Goal: Task Accomplishment & Management: Use online tool/utility

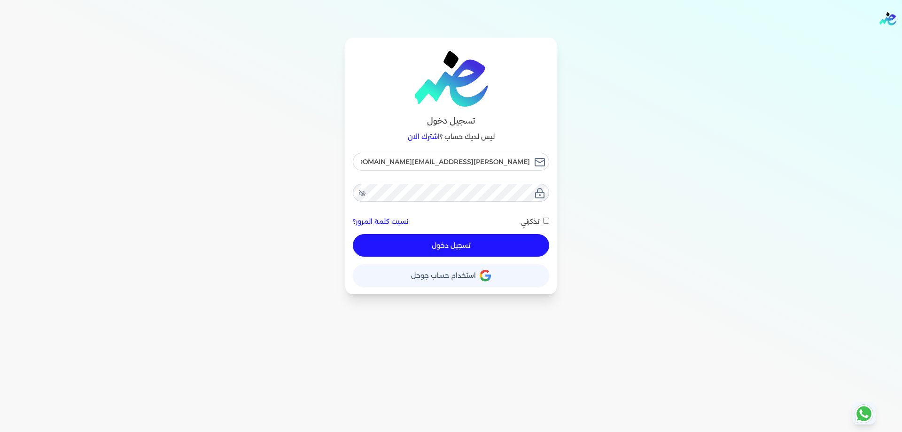
click at [543, 219] on span at bounding box center [542, 221] width 4 height 12
click at [543, 219] on input "تذكرني" at bounding box center [546, 221] width 6 height 6
checkbox input "true"
click at [529, 239] on button "تسجيل دخول" at bounding box center [451, 245] width 196 height 23
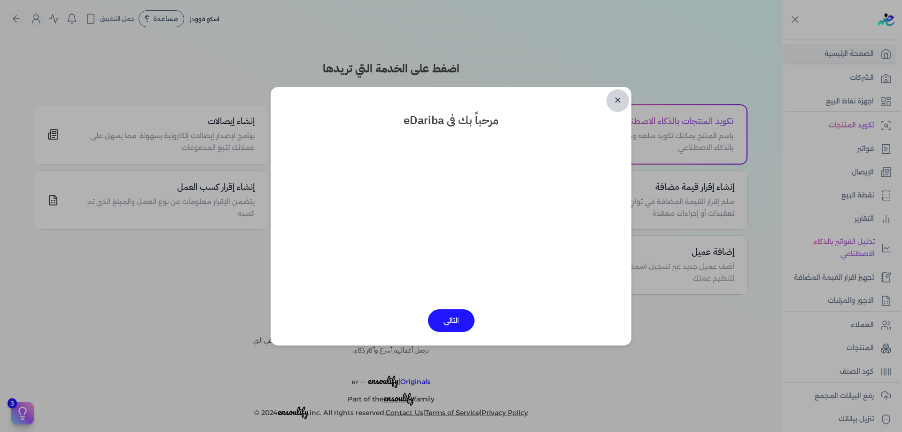
click at [619, 98] on link "✕" at bounding box center [618, 100] width 23 height 23
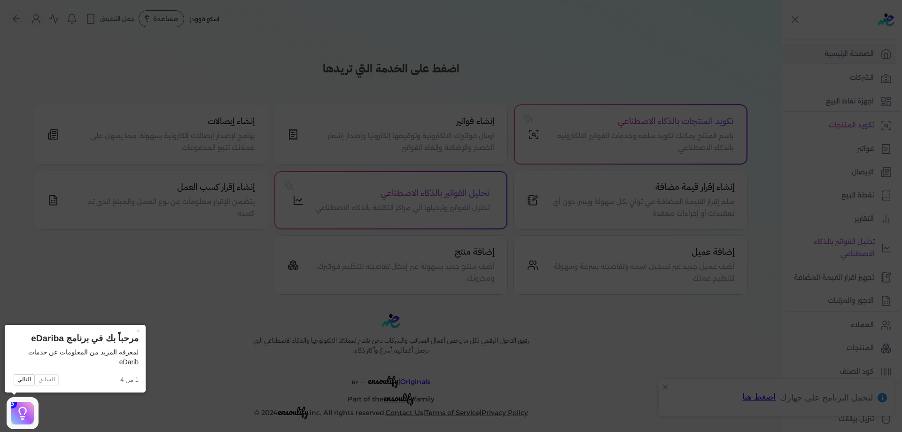
click at [700, 321] on icon at bounding box center [451, 216] width 902 height 432
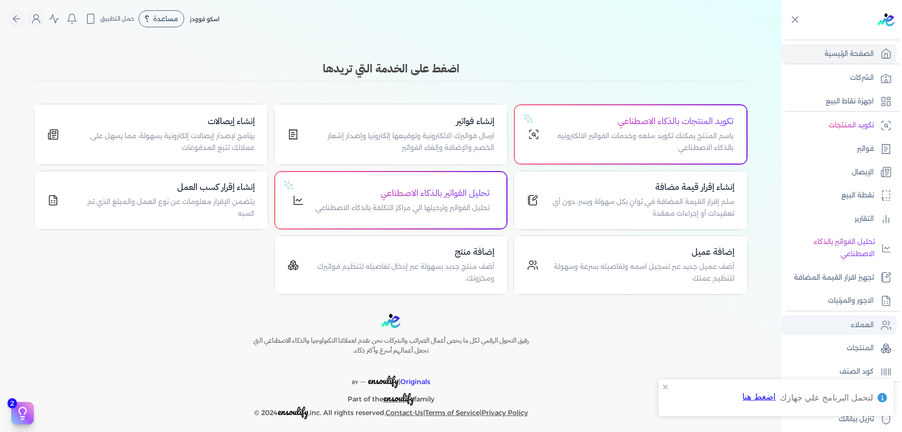
scroll to position [16, 0]
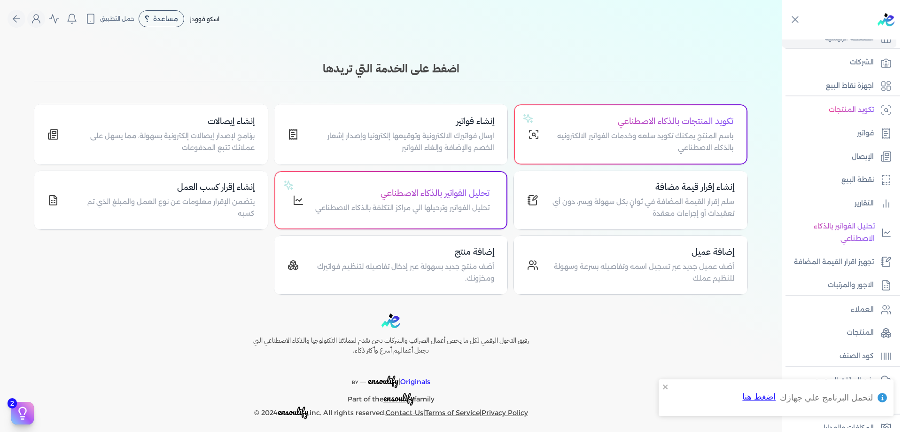
click at [856, 146] on ul "تكويد المنتجات فواتير الإيصال نقطة البيع التقارير تحليل الفواتير بالذكاء الاصطن…" at bounding box center [839, 197] width 115 height 195
click at [858, 138] on p "فواتير" at bounding box center [865, 133] width 17 height 12
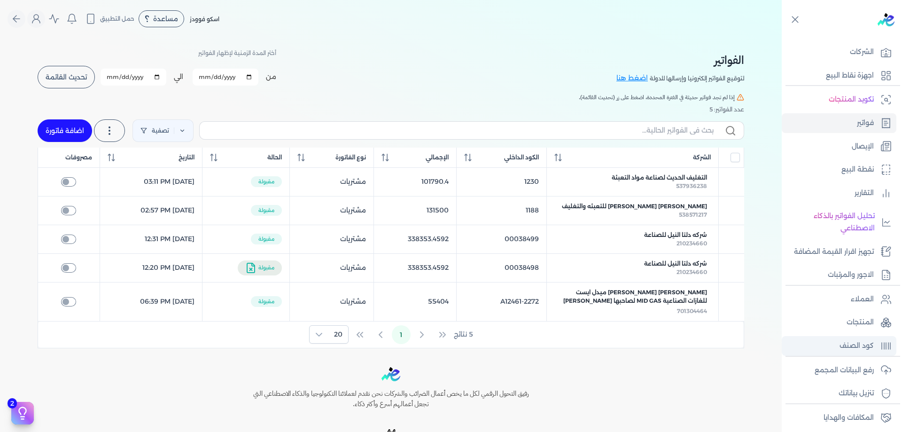
scroll to position [31, 0]
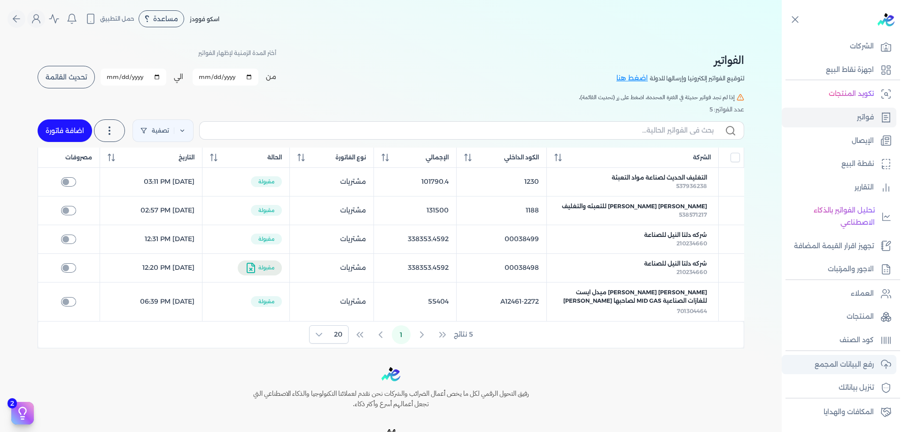
click at [868, 356] on link "رفع البيانات المجمع" at bounding box center [839, 365] width 115 height 20
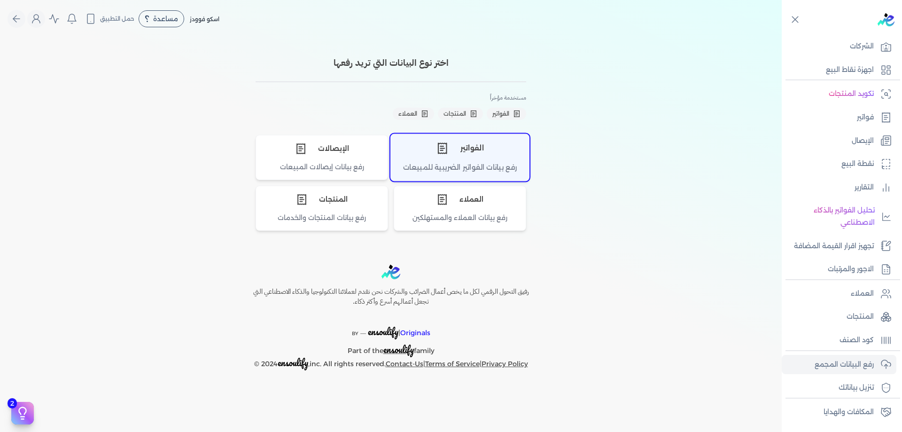
click at [458, 165] on div "رفع بيانات الفواتير الضريبية للمبيعات" at bounding box center [460, 171] width 138 height 18
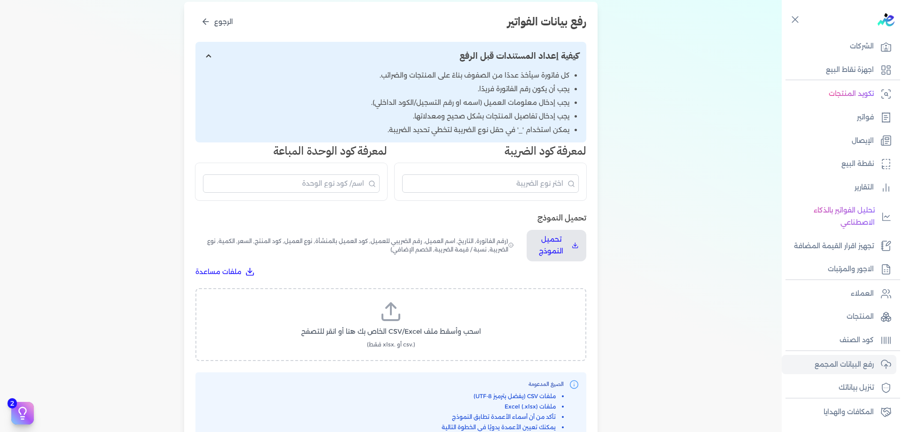
scroll to position [125, 0]
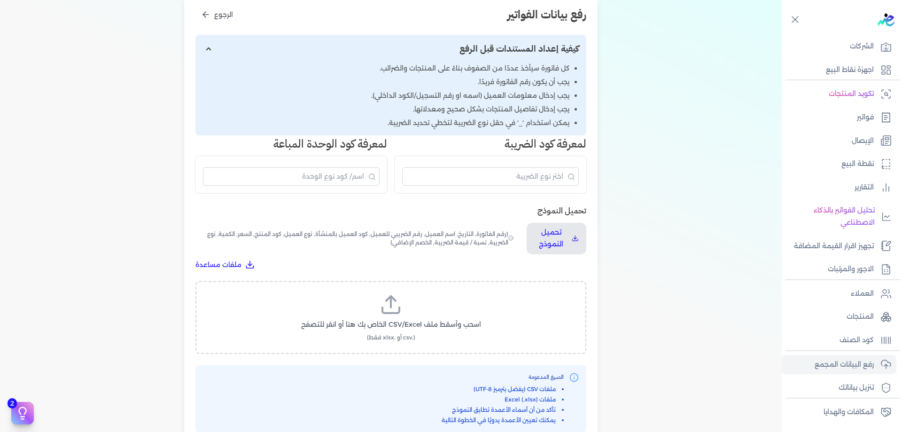
click at [412, 304] on label "اسحب وأسقط ملف CSV/Excel الخاص بك هنا أو انقر للتصفح (.csv أو .xlsx فقط)" at bounding box center [391, 317] width 367 height 48
click at [0, 0] on input "اسحب وأسقط ملف CSV/Excel الخاص بك هنا أو انقر للتصفح (.csv أو .xlsx فقط)" at bounding box center [0, 0] width 0 height 0
click at [432, 338] on span "تحميل الملف" at bounding box center [419, 334] width 39 height 10
select select "رقم الفاتورة"
select select "الرقم الضريبي"
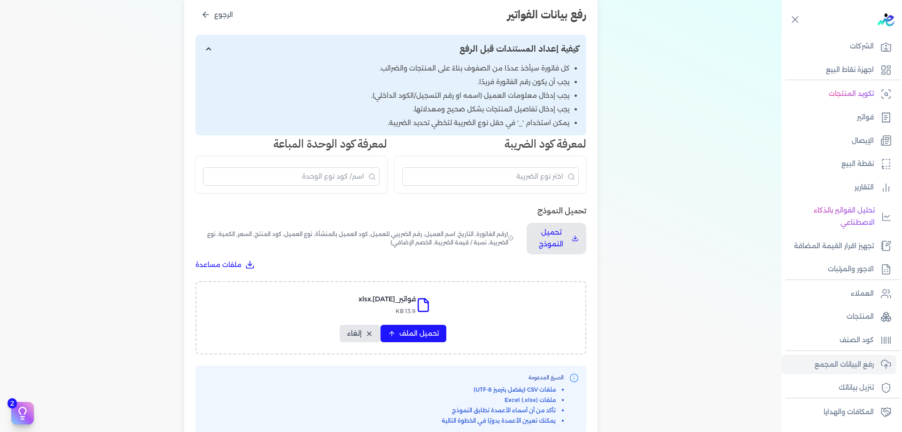
select select "الرقم التسلسلي الداخلي"
select select "سيريال المنتج"
select select "السعر"
select select "الكمية"
select select "خصم"
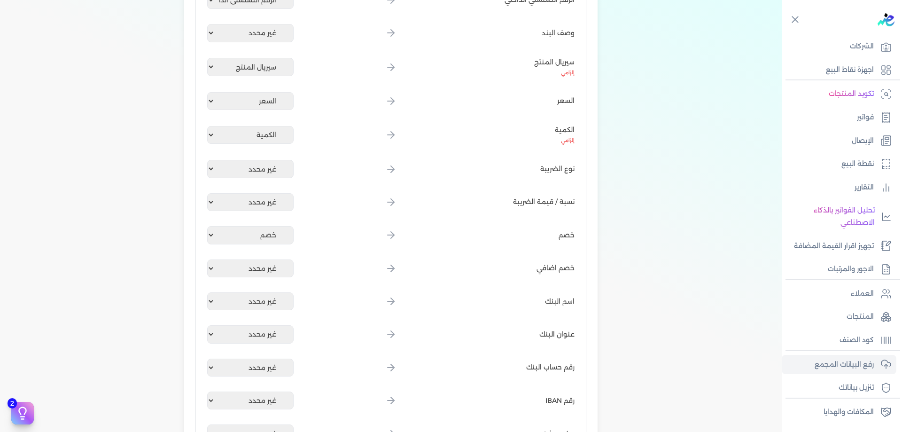
scroll to position [1145, 0]
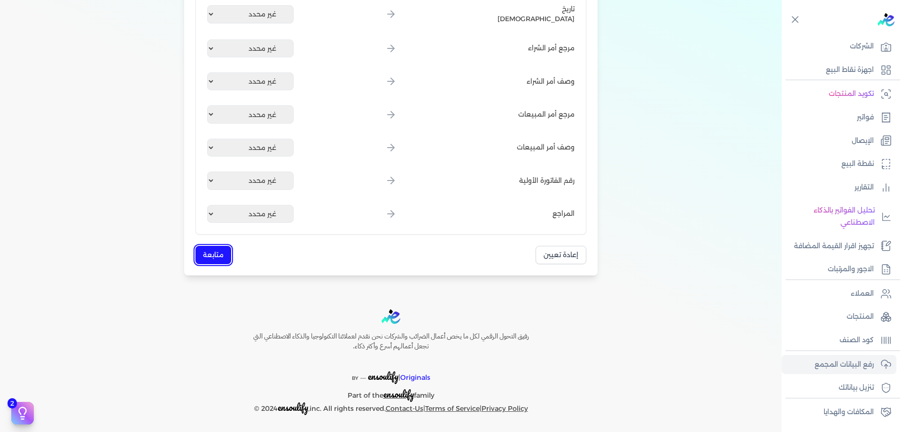
click at [227, 257] on button "متابعة" at bounding box center [214, 255] width 36 height 18
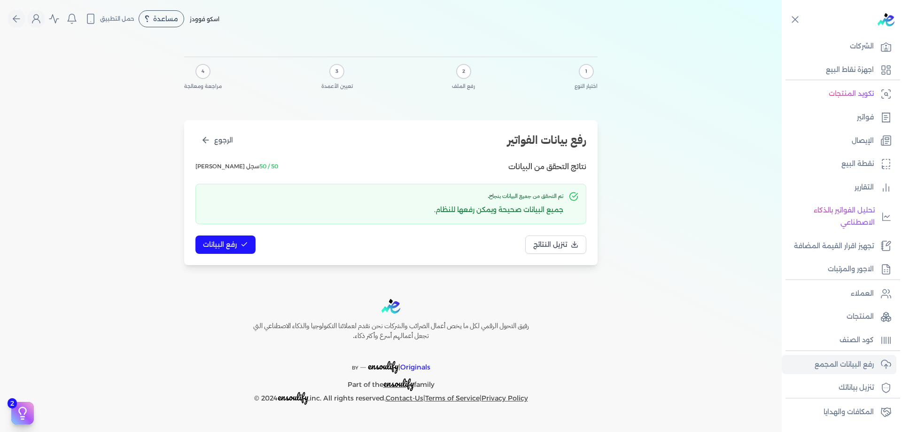
scroll to position [0, 0]
click at [230, 250] on button "رفع البيانات" at bounding box center [226, 244] width 60 height 18
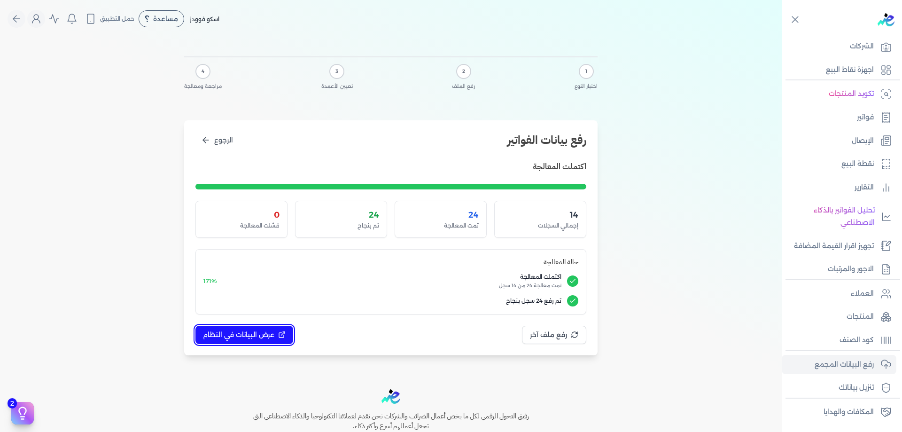
click at [267, 335] on span "عرض البيانات في النظام" at bounding box center [238, 335] width 71 height 10
